Goal: Communication & Community: Share content

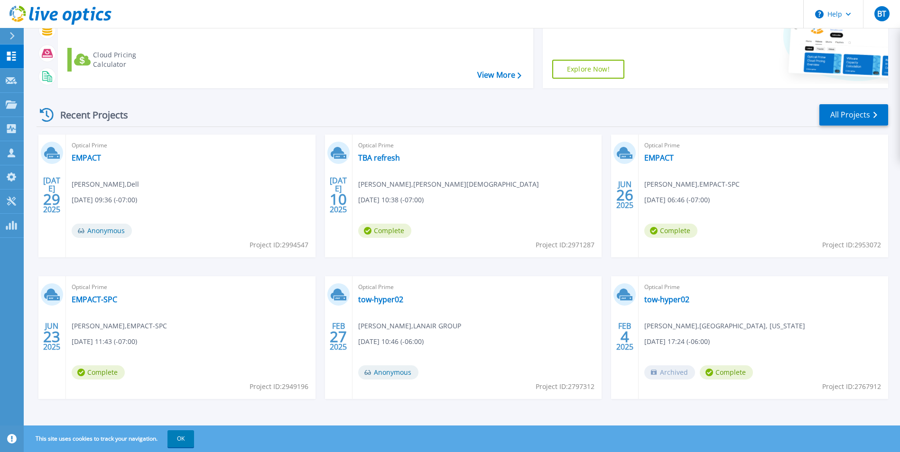
scroll to position [113, 0]
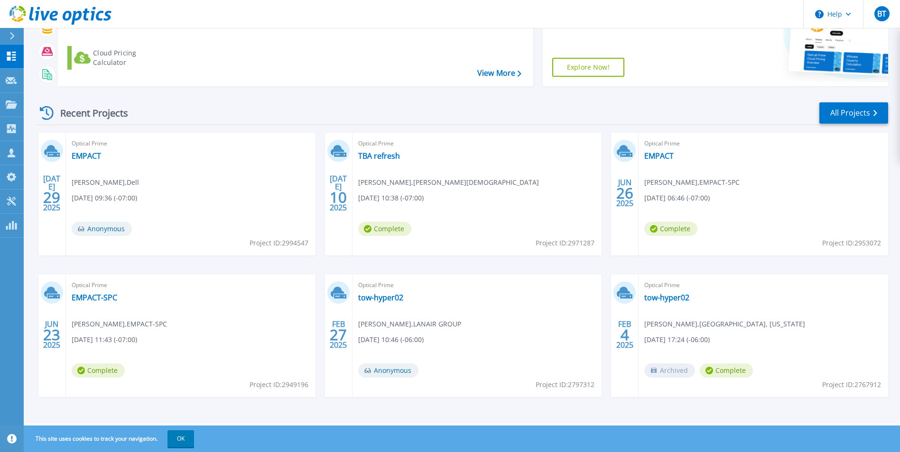
drag, startPoint x: 329, startPoint y: 214, endPoint x: 608, endPoint y: 215, distance: 278.9
click at [661, 155] on link "EMPACT" at bounding box center [658, 155] width 29 height 9
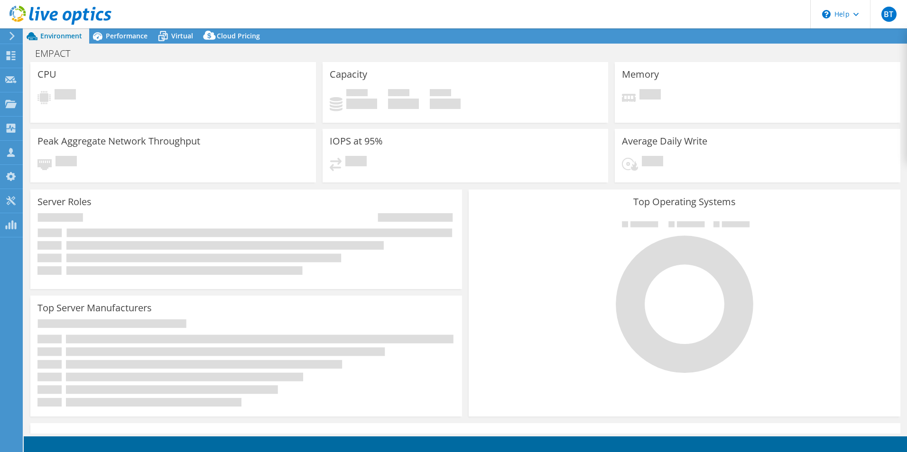
select select "USD"
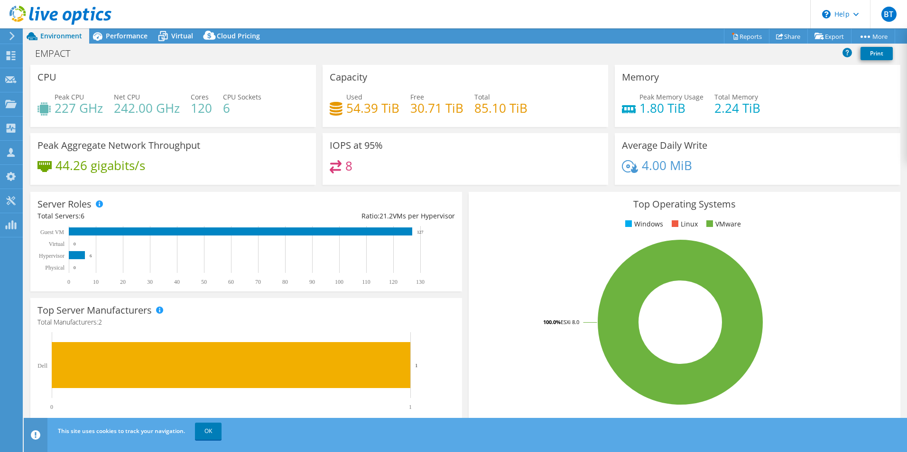
click at [198, 427] on link "OK" at bounding box center [208, 431] width 27 height 17
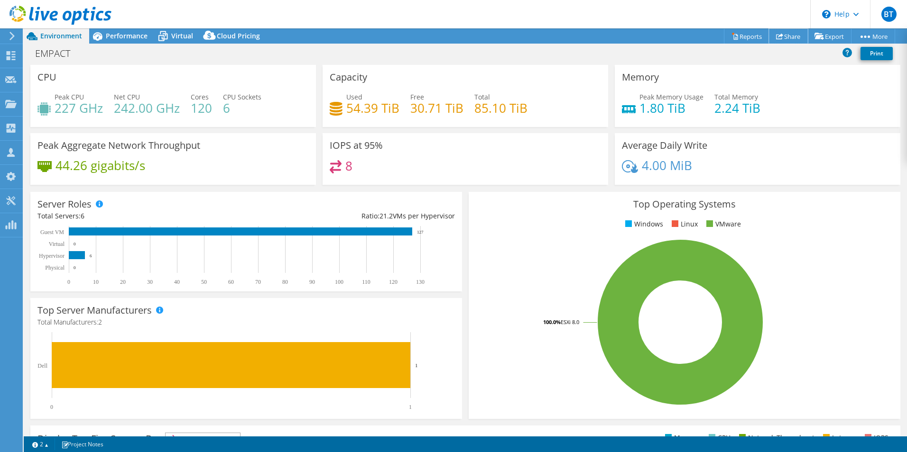
click at [783, 37] on link "Share" at bounding box center [788, 36] width 39 height 15
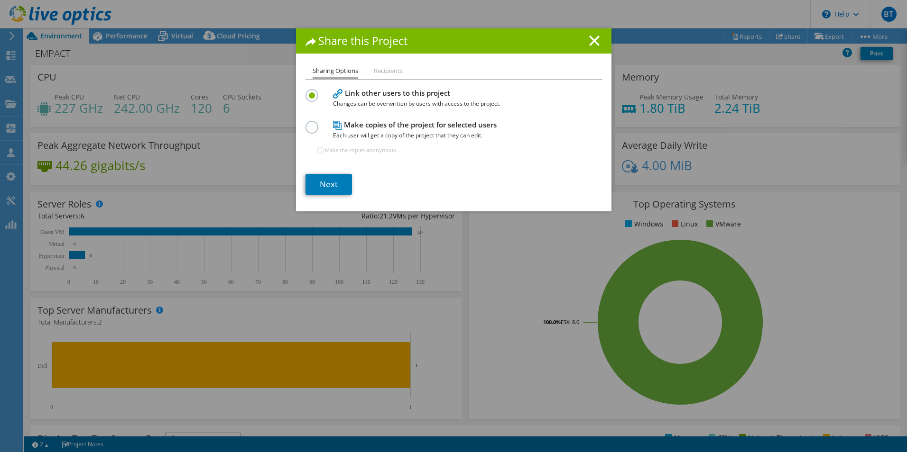
click at [382, 74] on li "Recipients" at bounding box center [388, 71] width 29 height 12
click at [591, 39] on icon at bounding box center [594, 41] width 10 height 10
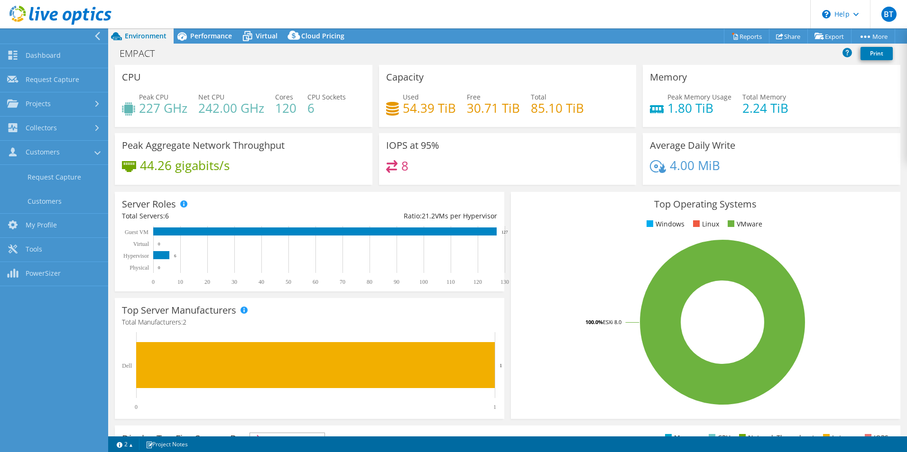
click at [35, 153] on link "Customers" at bounding box center [54, 153] width 108 height 24
click at [780, 36] on link "Share" at bounding box center [788, 36] width 39 height 15
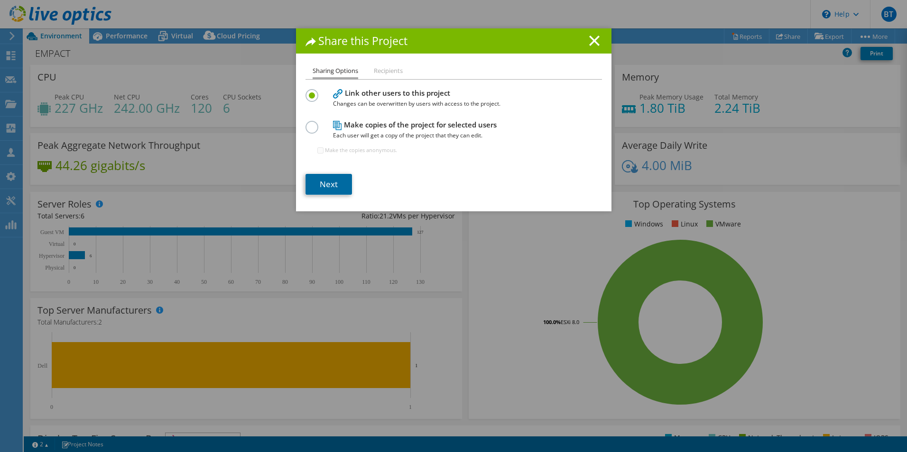
click at [323, 186] on link "Next" at bounding box center [328, 184] width 46 height 21
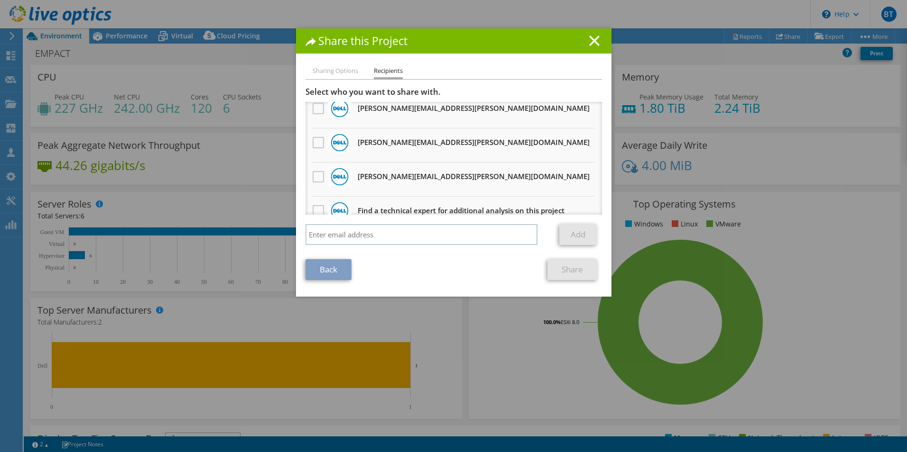
scroll to position [399, 0]
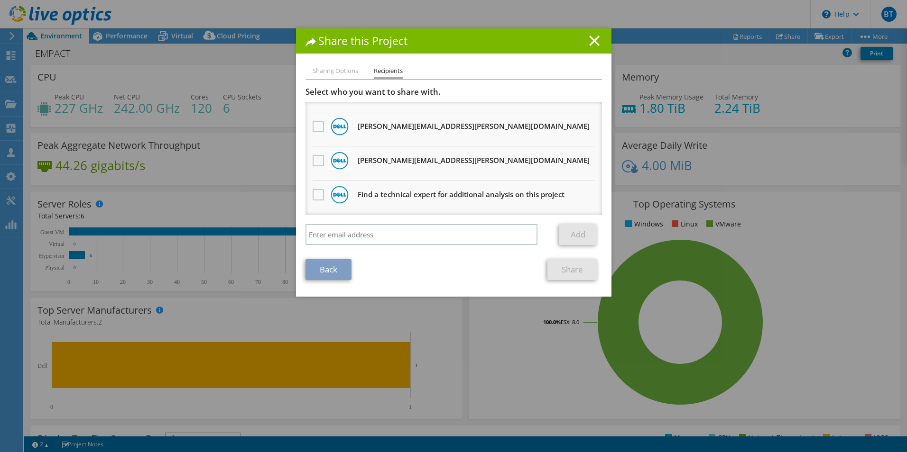
click at [314, 163] on label at bounding box center [320, 160] width 14 height 11
click at [0, 0] on input "checkbox" at bounding box center [0, 0] width 0 height 0
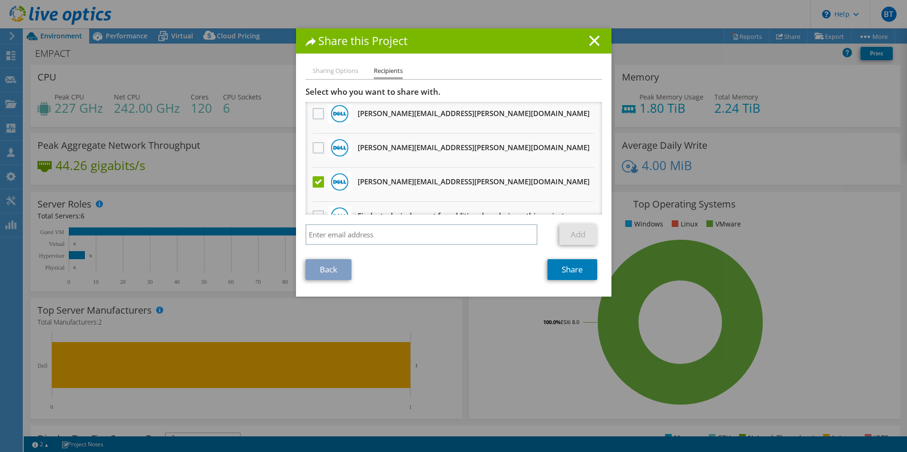
click at [319, 149] on label at bounding box center [320, 147] width 14 height 11
click at [0, 0] on input "checkbox" at bounding box center [0, 0] width 0 height 0
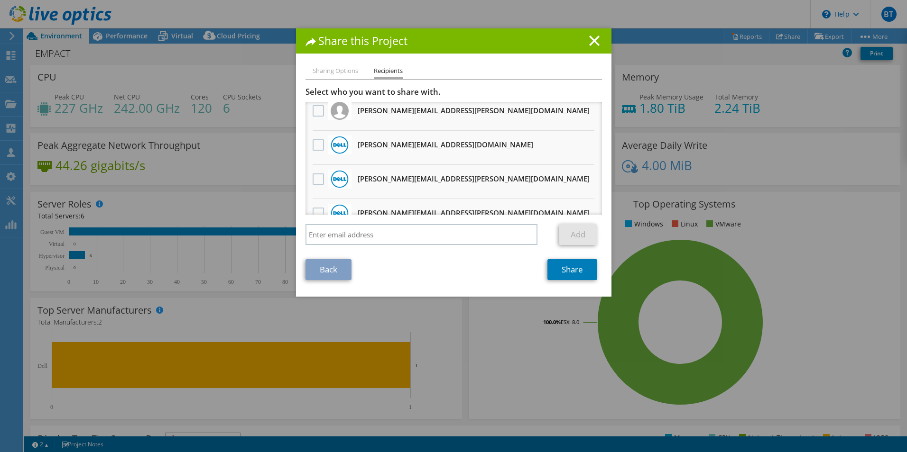
scroll to position [0, 0]
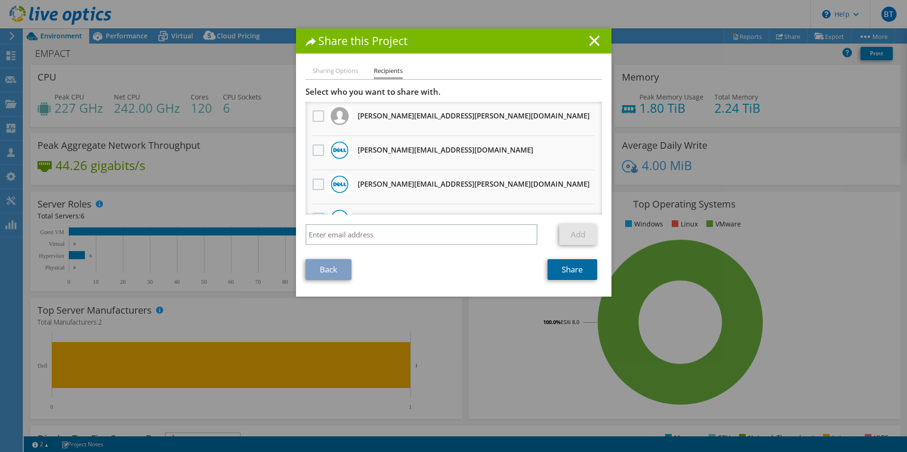
click at [568, 275] on link "Share" at bounding box center [572, 269] width 50 height 21
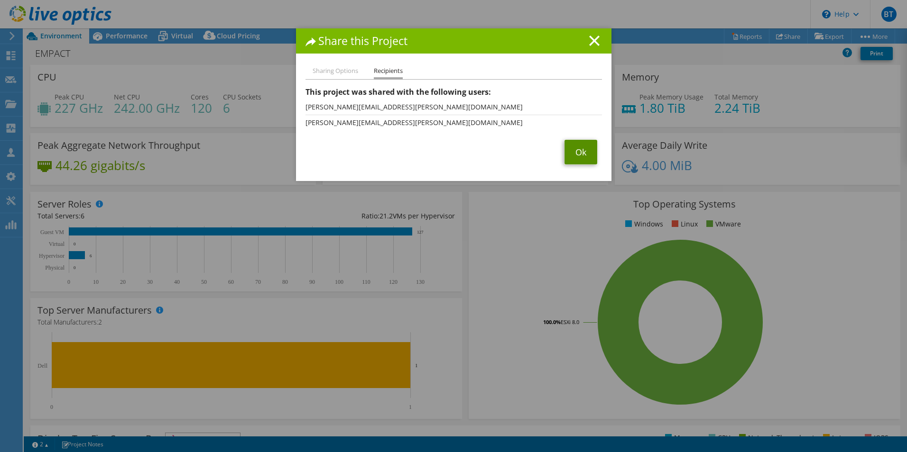
click at [587, 152] on link "Ok" at bounding box center [580, 152] width 33 height 25
click at [587, 152] on div at bounding box center [453, 226] width 907 height 452
